Goal: Information Seeking & Learning: Learn about a topic

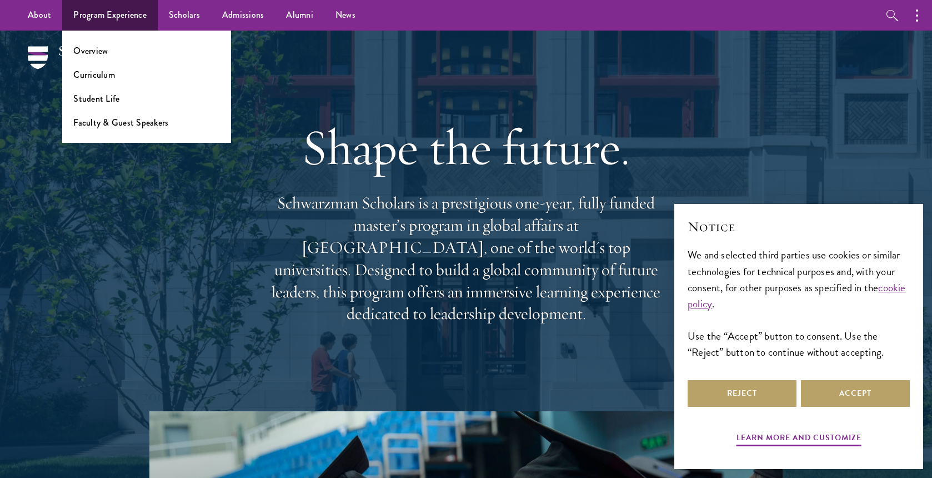
click at [89, 84] on ul "Overview Curriculum Student Life Faculty & Guest Speakers" at bounding box center [146, 87] width 169 height 112
click at [91, 75] on link "Curriculum" at bounding box center [94, 74] width 42 height 13
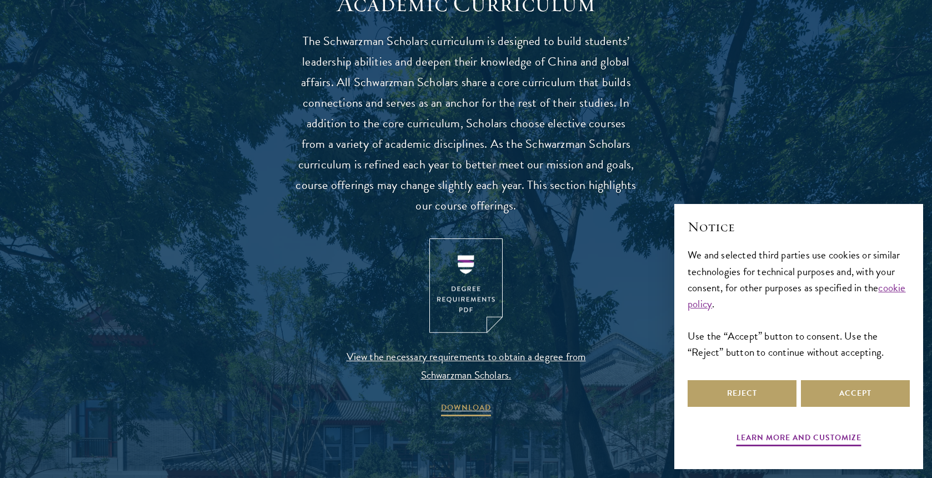
scroll to position [1073, 0]
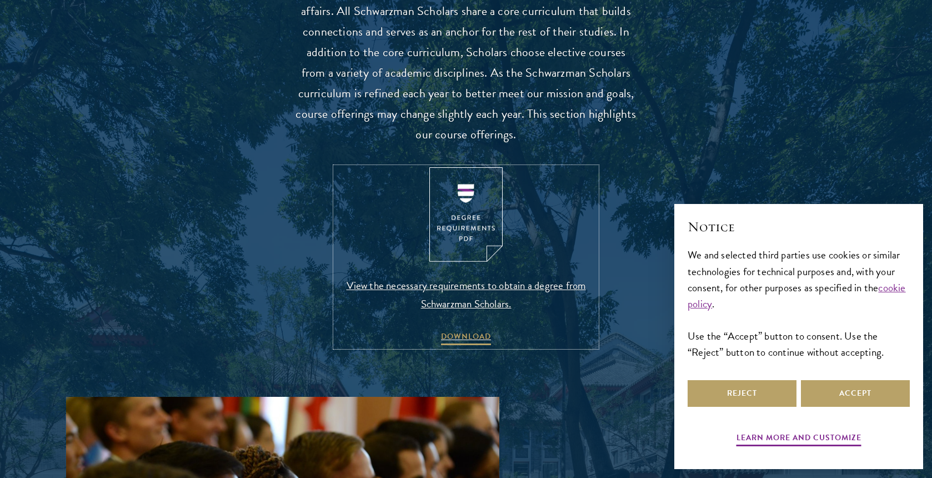
click at [453, 247] on img at bounding box center [465, 214] width 73 height 95
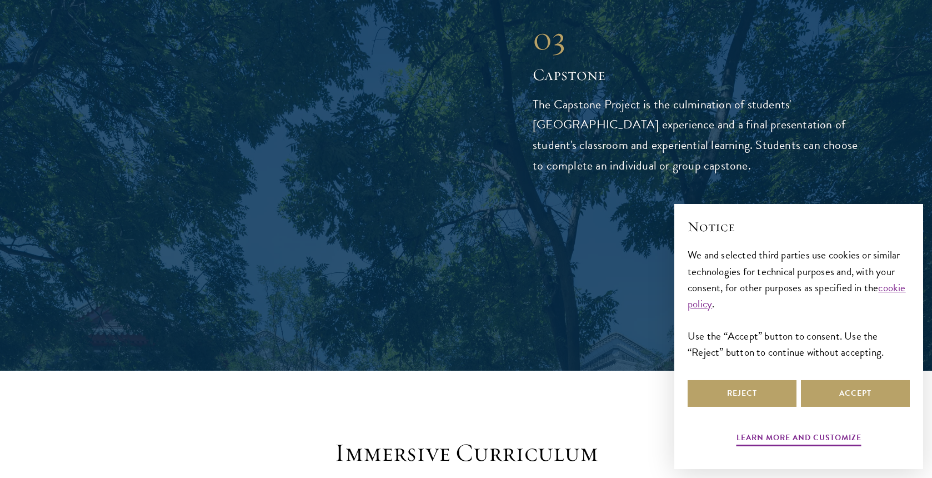
scroll to position [4100, 0]
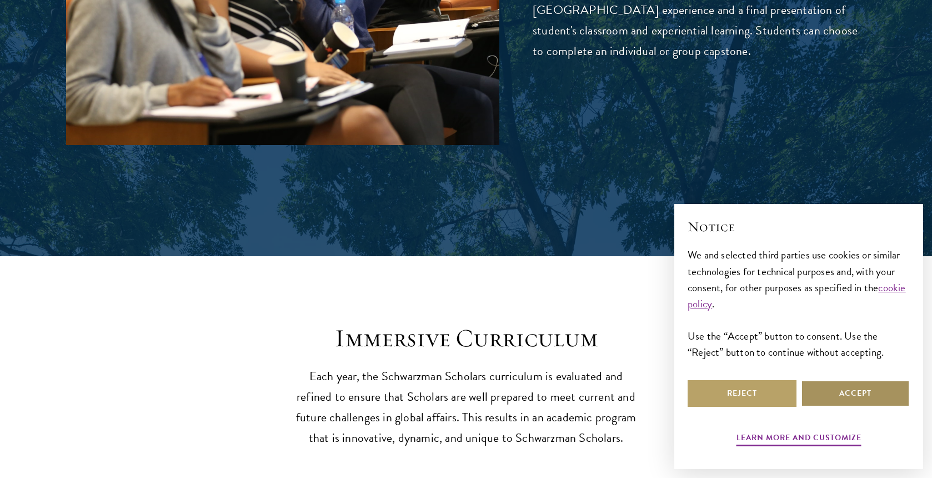
click at [845, 390] on button "Accept" at bounding box center [855, 393] width 109 height 27
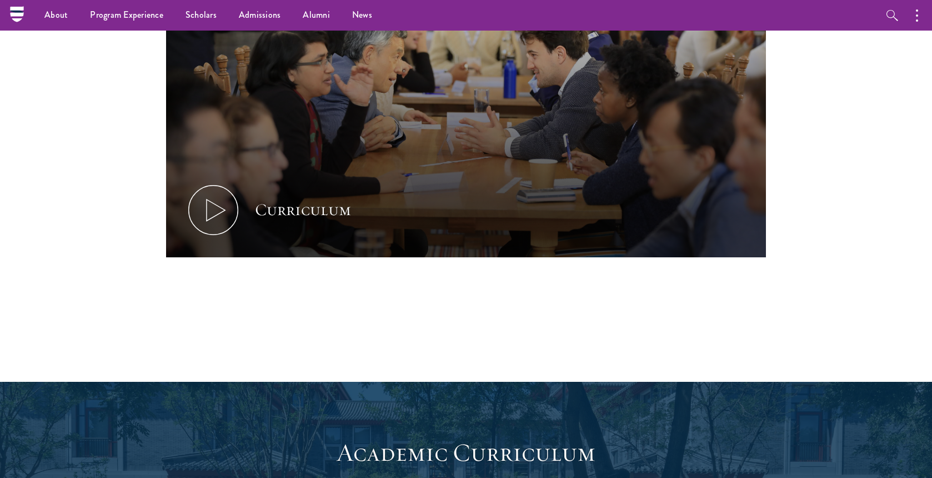
scroll to position [0, 0]
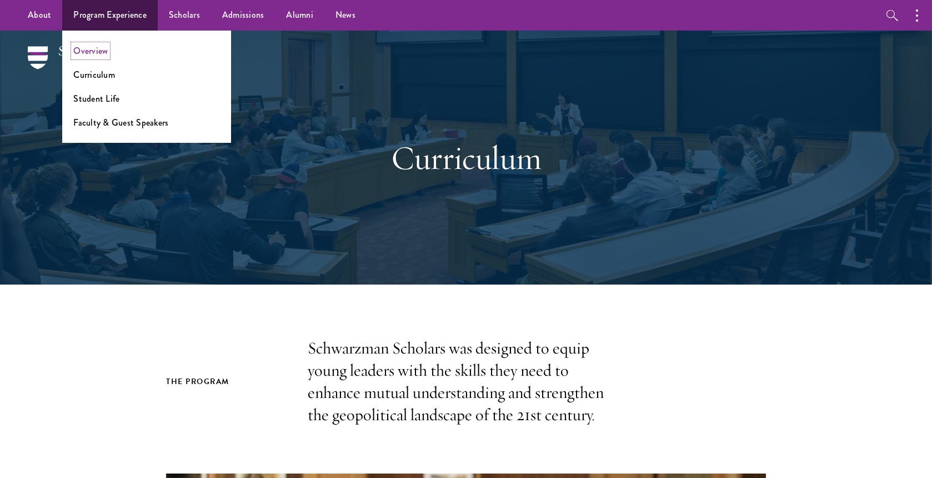
click at [106, 56] on link "Overview" at bounding box center [90, 50] width 34 height 13
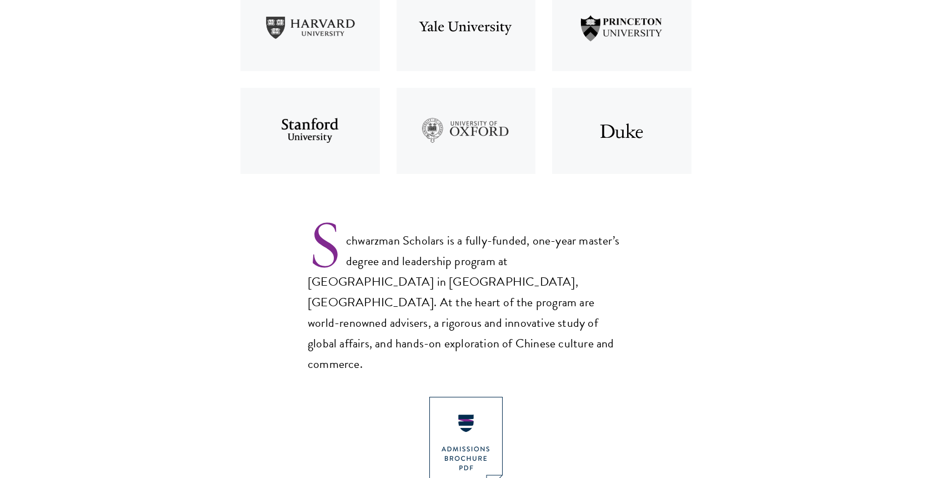
scroll to position [683, 0]
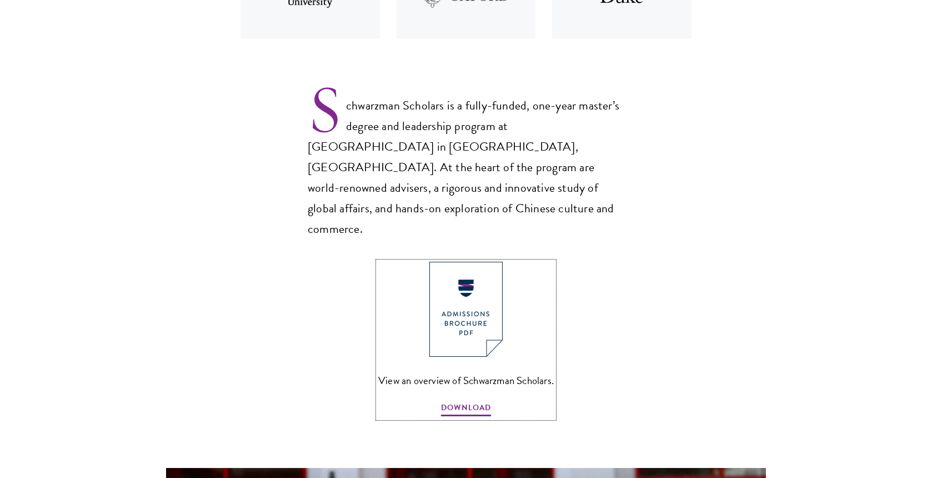
click at [482, 291] on img at bounding box center [465, 309] width 73 height 95
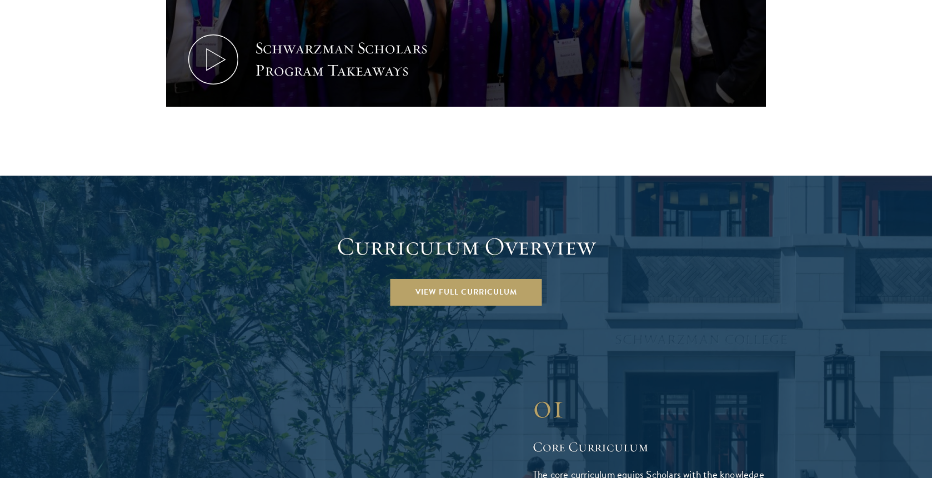
scroll to position [1556, 0]
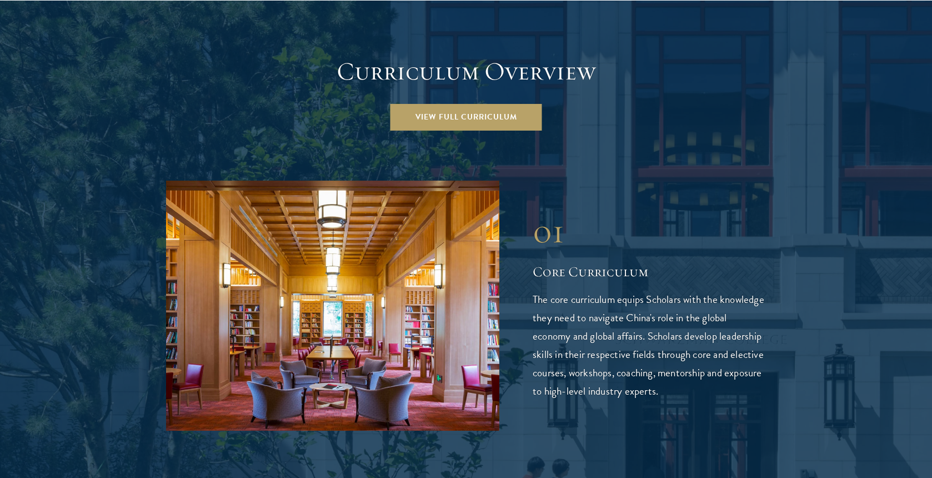
click at [477, 104] on link "View Full Curriculum" at bounding box center [466, 117] width 152 height 27
